Goal: Complete application form: Complete application form

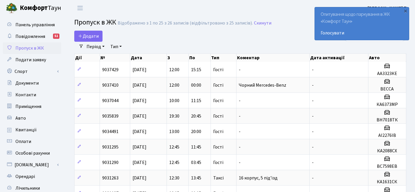
select select "25"
click at [84, 36] on span "Додати" at bounding box center [88, 36] width 21 height 6
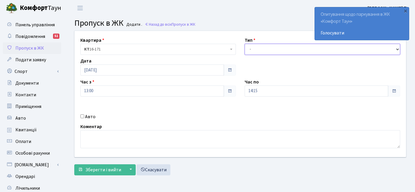
click at [268, 49] on select "- Доставка Таксі Гості Сервіс" at bounding box center [322, 49] width 155 height 11
select select "3"
click at [91, 117] on label "Авто" at bounding box center [90, 116] width 10 height 7
click at [84, 117] on input "Авто" at bounding box center [82, 116] width 4 height 4
checkbox input "true"
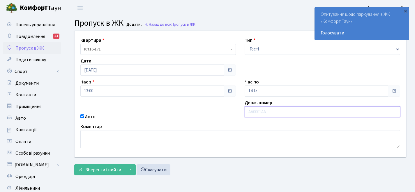
paste input "КА2528КТ"
type input "КА2528КТ"
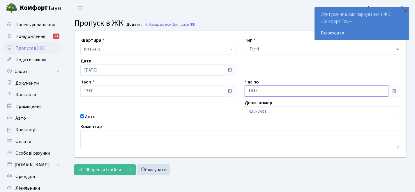
click at [273, 93] on input "14:15" at bounding box center [317, 90] width 144 height 11
click at [260, 21] on icon at bounding box center [261, 25] width 16 height 16
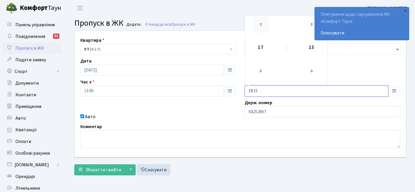
click at [260, 21] on icon at bounding box center [261, 25] width 16 height 16
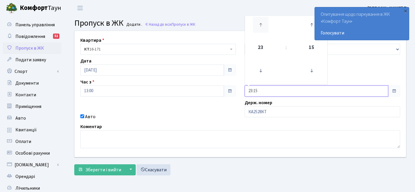
click at [260, 21] on icon at bounding box center [261, 25] width 16 height 16
type input "00:15"
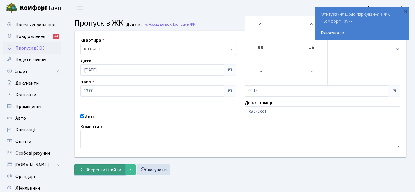
click at [103, 167] on span "Зберегти і вийти" at bounding box center [103, 169] width 36 height 6
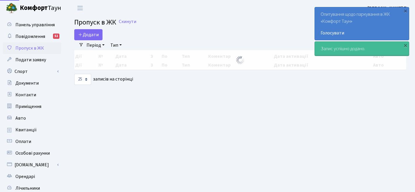
select select "25"
